Goal: Information Seeking & Learning: Learn about a topic

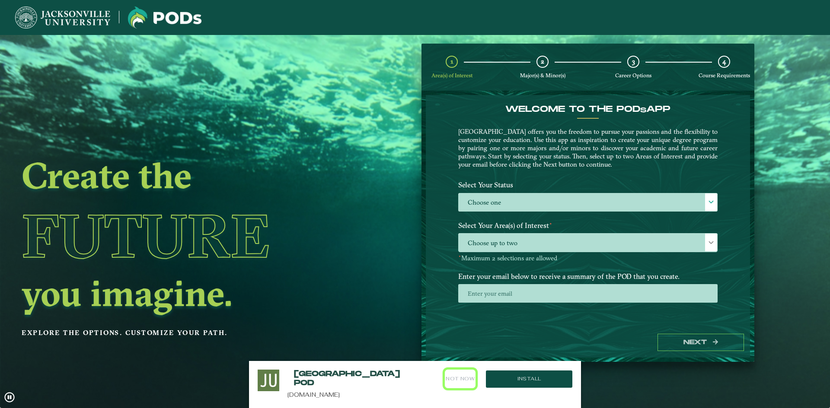
click at [463, 377] on button "Not Now" at bounding box center [460, 379] width 31 height 19
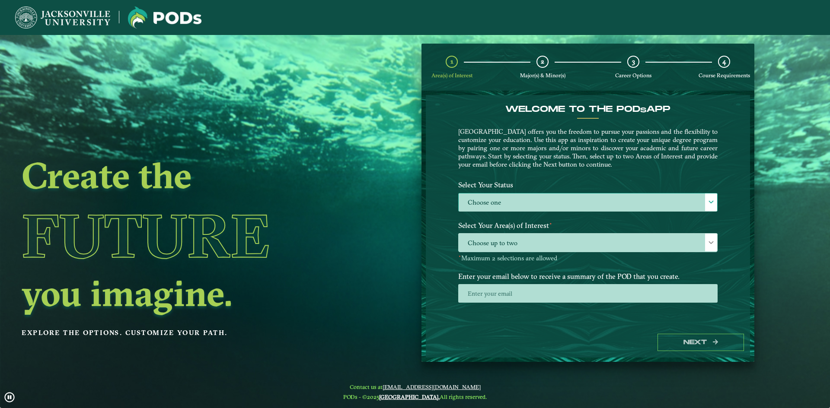
click at [549, 198] on label "Choose one" at bounding box center [588, 203] width 258 height 19
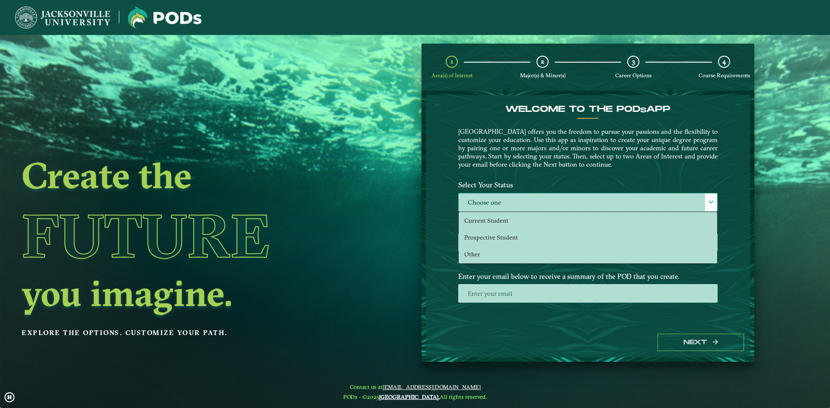
click at [549, 205] on label "Choose one" at bounding box center [588, 203] width 258 height 19
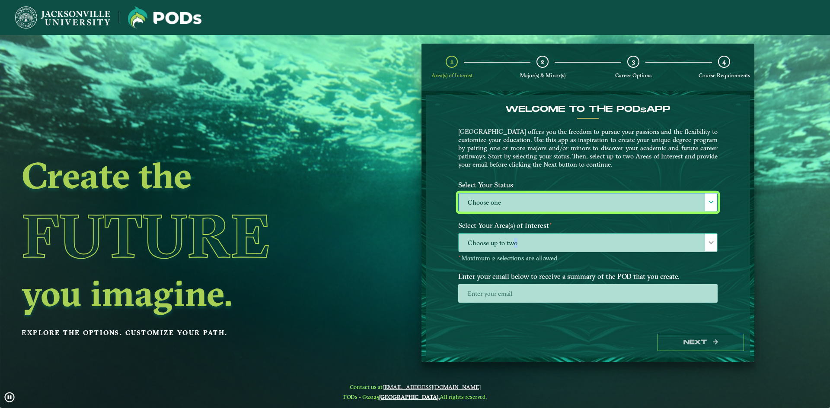
click at [516, 243] on span "Choose up to two" at bounding box center [588, 243] width 258 height 19
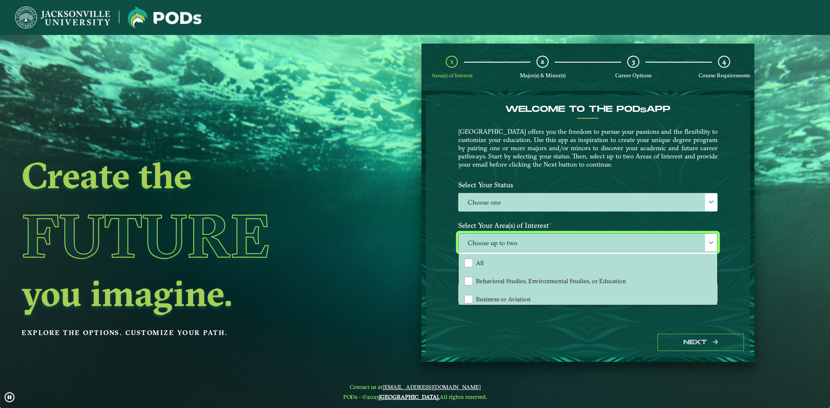
click at [516, 243] on span "Choose up to two" at bounding box center [588, 243] width 258 height 19
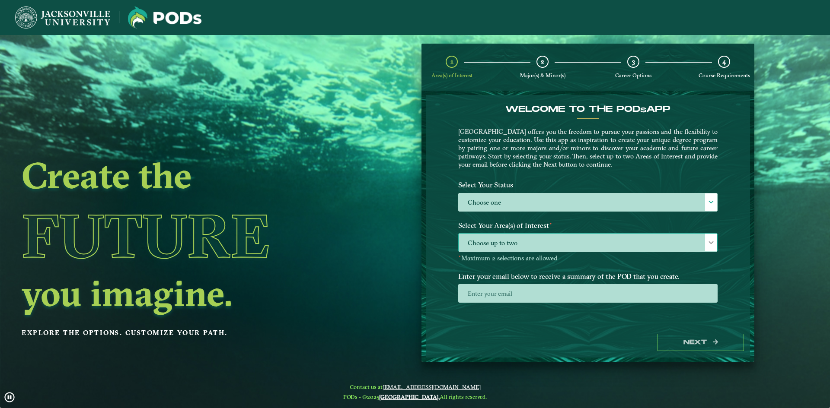
click at [521, 243] on span "Choose up to two" at bounding box center [588, 243] width 258 height 19
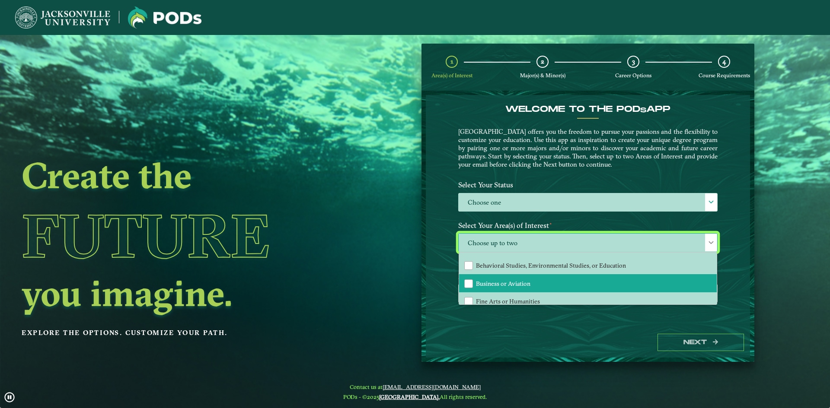
scroll to position [59, 0]
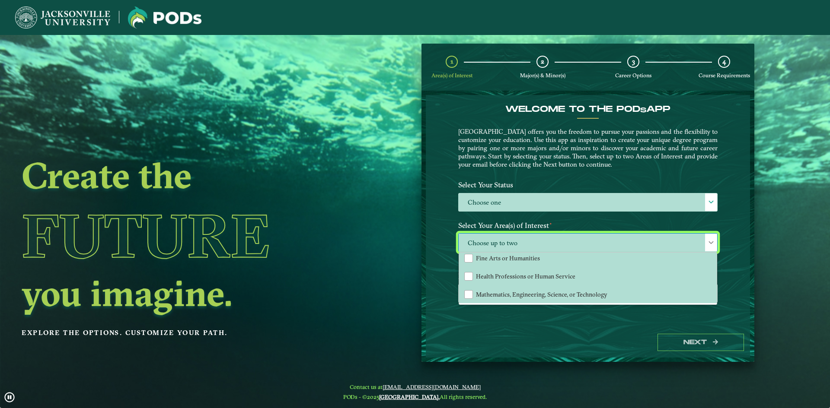
click at [724, 235] on div "Welcome to the POD s app [GEOGRAPHIC_DATA] offers you the freedom to pursue you…" at bounding box center [588, 211] width 324 height 233
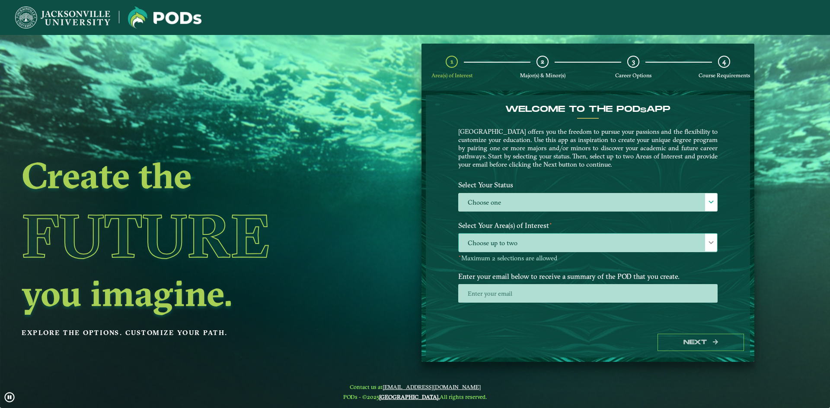
click at [711, 242] on span at bounding box center [711, 243] width 6 height 6
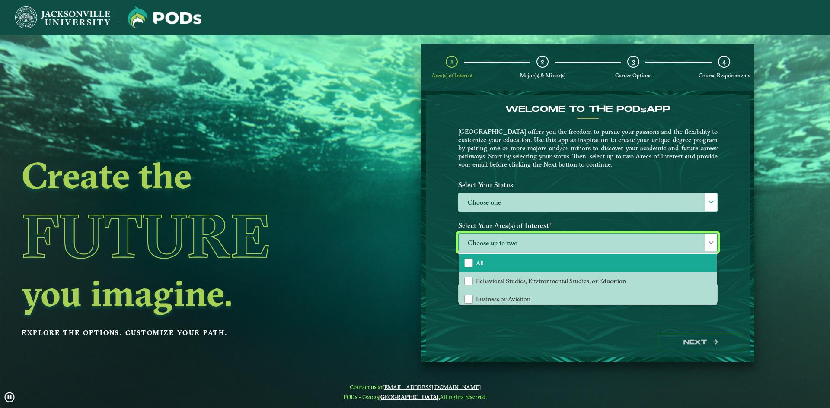
scroll to position [43, 0]
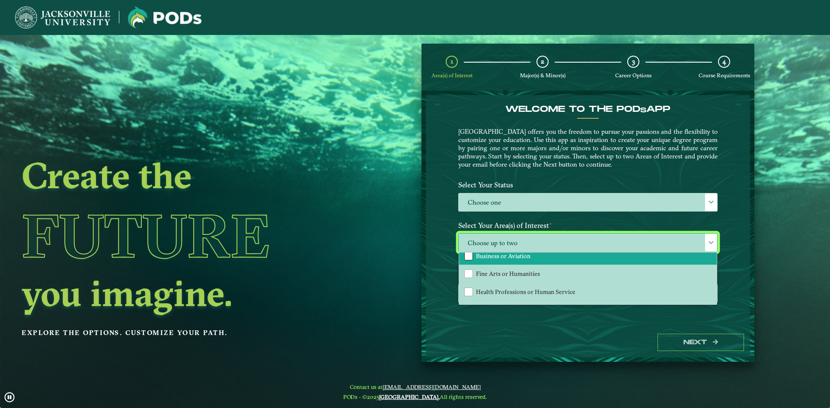
click at [471, 257] on div "Business or Aviation" at bounding box center [468, 256] width 9 height 9
click at [730, 239] on div "Welcome to the POD s app [GEOGRAPHIC_DATA] offers you the freedom to pursue you…" at bounding box center [588, 211] width 324 height 233
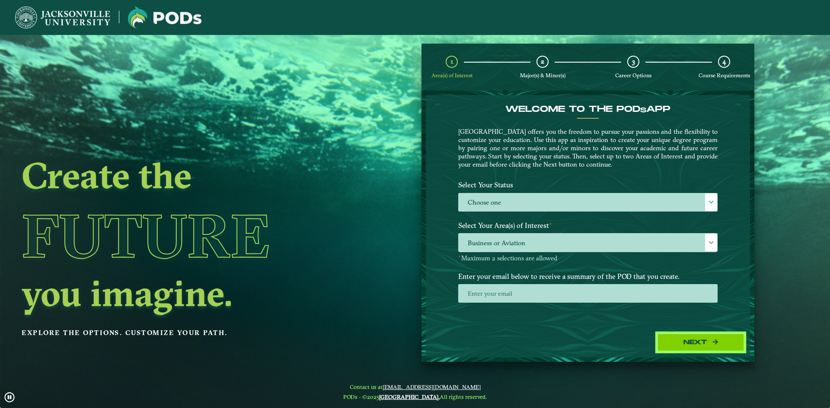
click at [703, 339] on button "Next" at bounding box center [700, 343] width 86 height 18
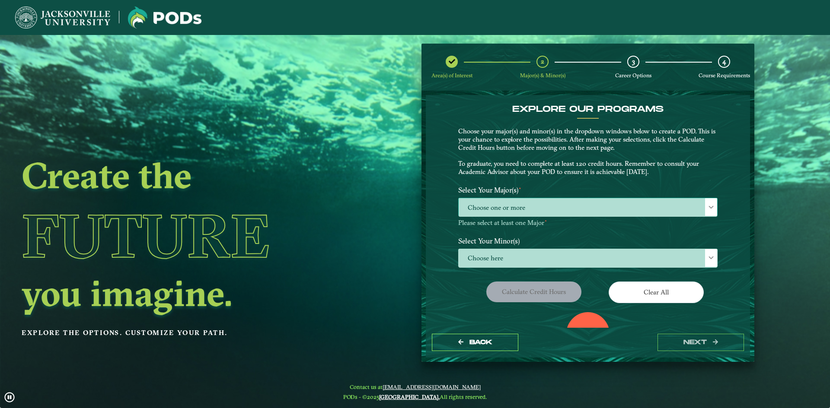
click at [571, 201] on span "Choose one or more" at bounding box center [588, 207] width 258 height 19
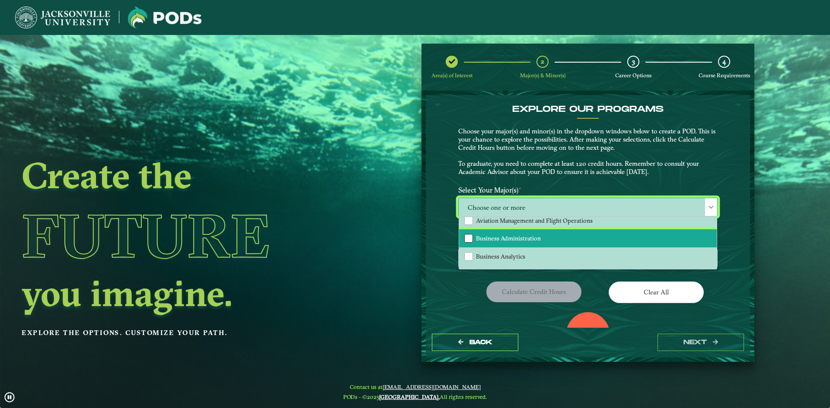
click at [469, 236] on div "Business Administration" at bounding box center [468, 238] width 9 height 9
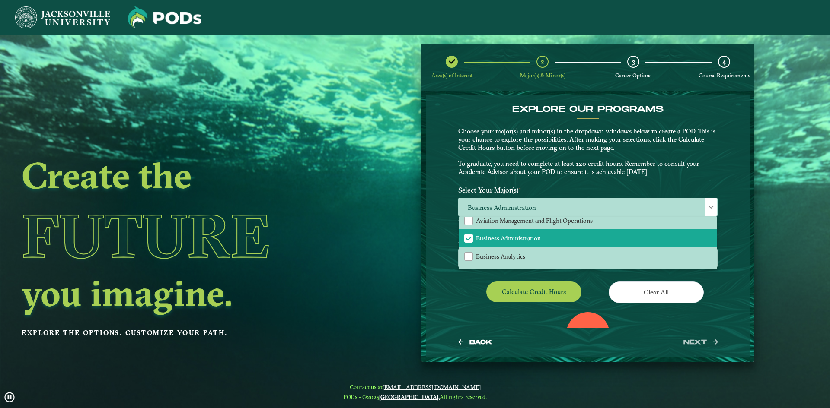
click at [445, 281] on div "EXPLORE OUR PROGRAMS Choose your major(s) and minor(s) in the dropdown windows …" at bounding box center [588, 211] width 324 height 233
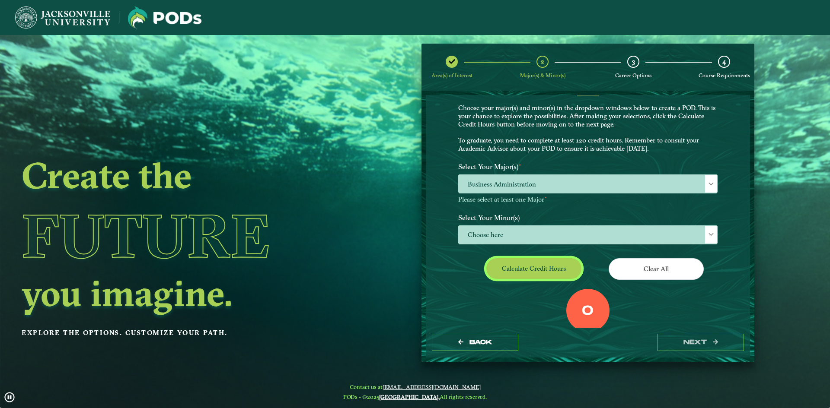
click at [543, 267] on button "Calculate credit hours" at bounding box center [533, 268] width 95 height 20
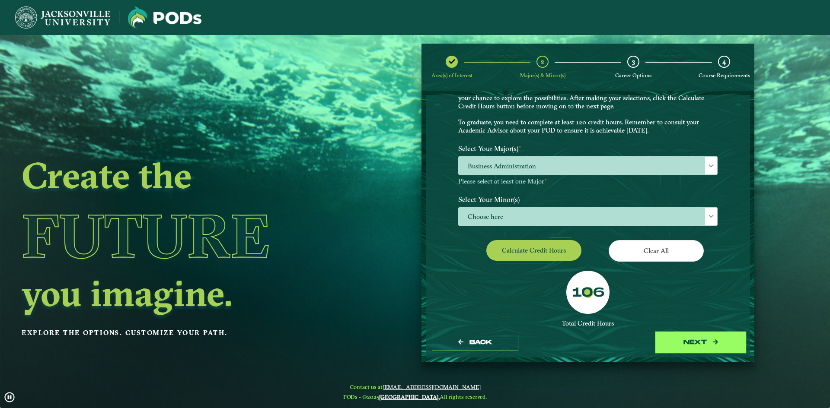
click at [691, 345] on button "next" at bounding box center [700, 343] width 86 height 18
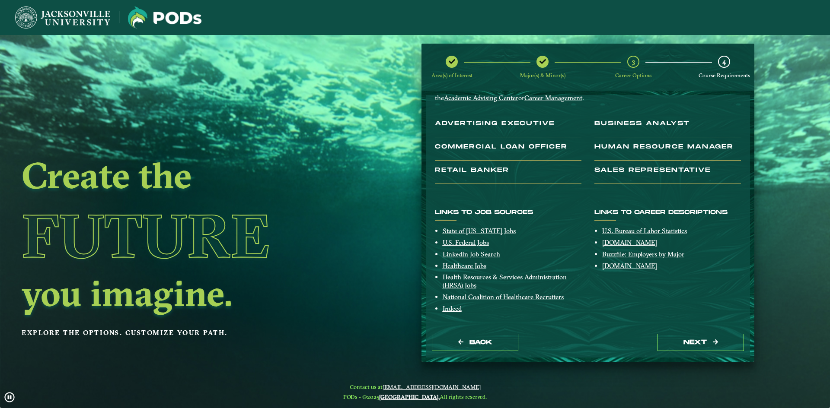
scroll to position [0, 0]
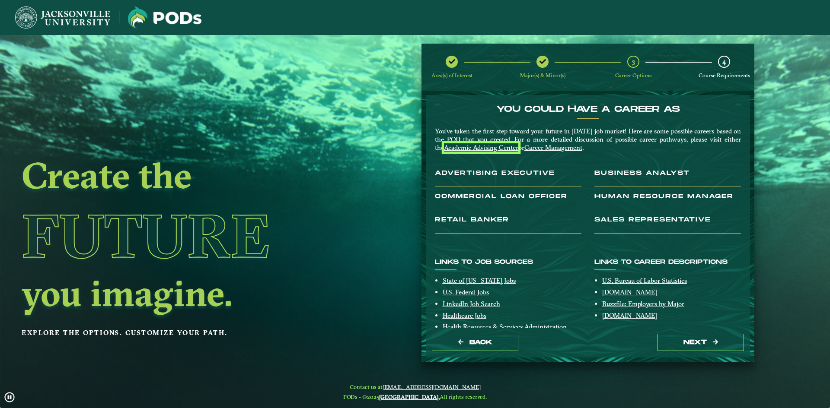
click at [491, 147] on u "Academic Advising Center" at bounding box center [481, 148] width 74 height 8
